Goal: Obtain resource: Download file/media

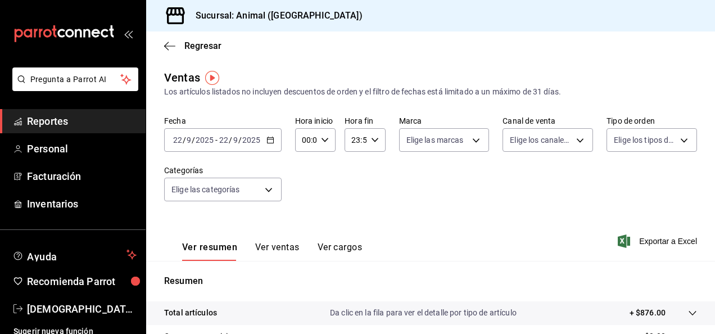
click at [269, 143] on \(Stroke\) "button" at bounding box center [270, 140] width 7 height 6
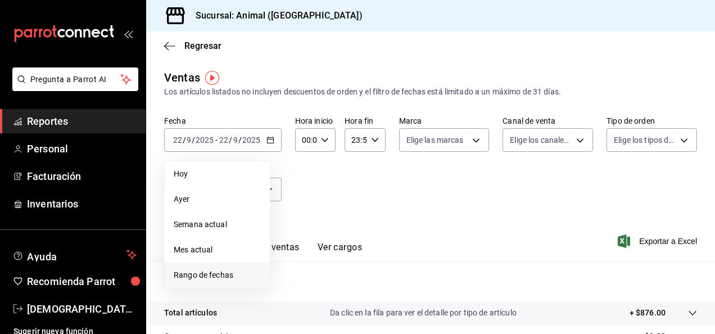
click at [225, 273] on span "Rango de fechas" at bounding box center [217, 275] width 87 height 12
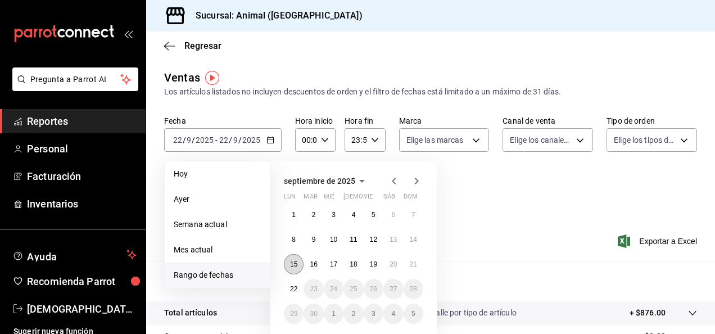
click at [293, 263] on abbr "15" at bounding box center [293, 264] width 7 height 8
click at [295, 295] on button "22" at bounding box center [294, 289] width 20 height 20
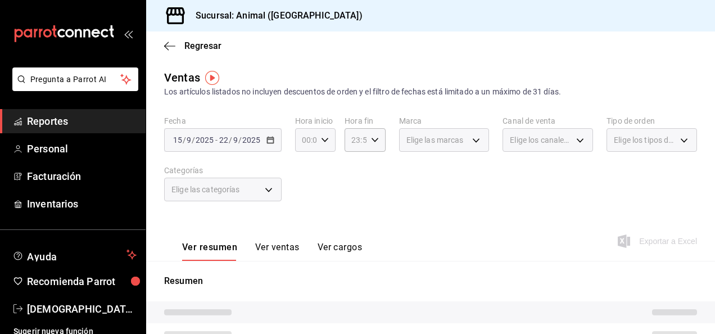
click at [321, 145] on div "00:00 Hora inicio" at bounding box center [315, 140] width 40 height 24
click at [303, 193] on span "04" at bounding box center [304, 189] width 2 height 9
type input "04:00"
click at [371, 139] on div at bounding box center [357, 167] width 715 height 334
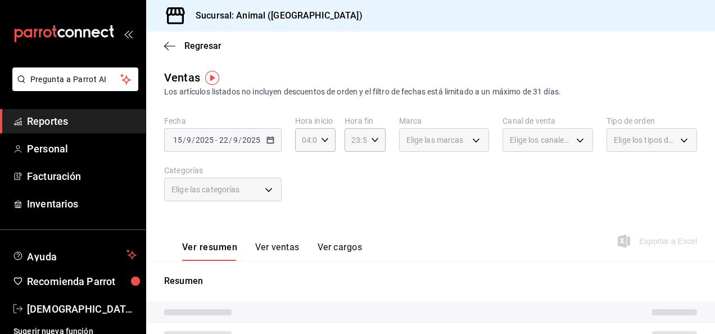
click at [371, 139] on icon "button" at bounding box center [375, 140] width 8 height 8
click at [352, 202] on span "04" at bounding box center [353, 202] width 2 height 9
click at [372, 172] on span "00" at bounding box center [373, 168] width 2 height 9
type input "04:00"
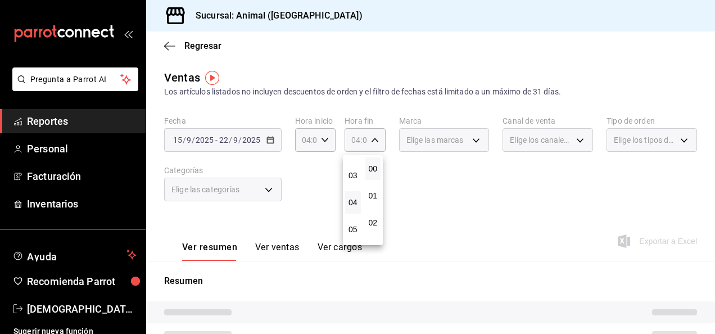
click at [359, 196] on button "04" at bounding box center [353, 202] width 16 height 22
click at [374, 166] on span "00" at bounding box center [373, 168] width 2 height 9
click at [460, 183] on div at bounding box center [357, 167] width 715 height 334
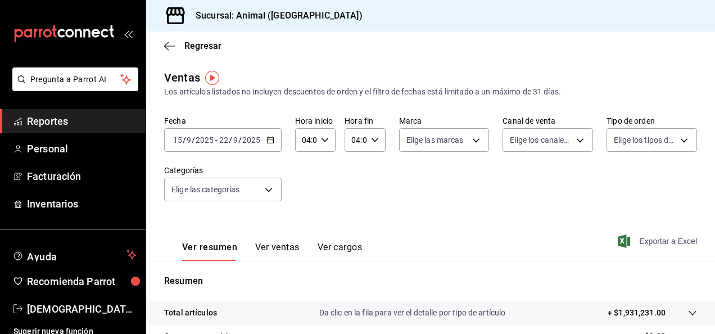
click at [635, 239] on span "Exportar a Excel" at bounding box center [658, 240] width 77 height 13
